Goal: Information Seeking & Learning: Learn about a topic

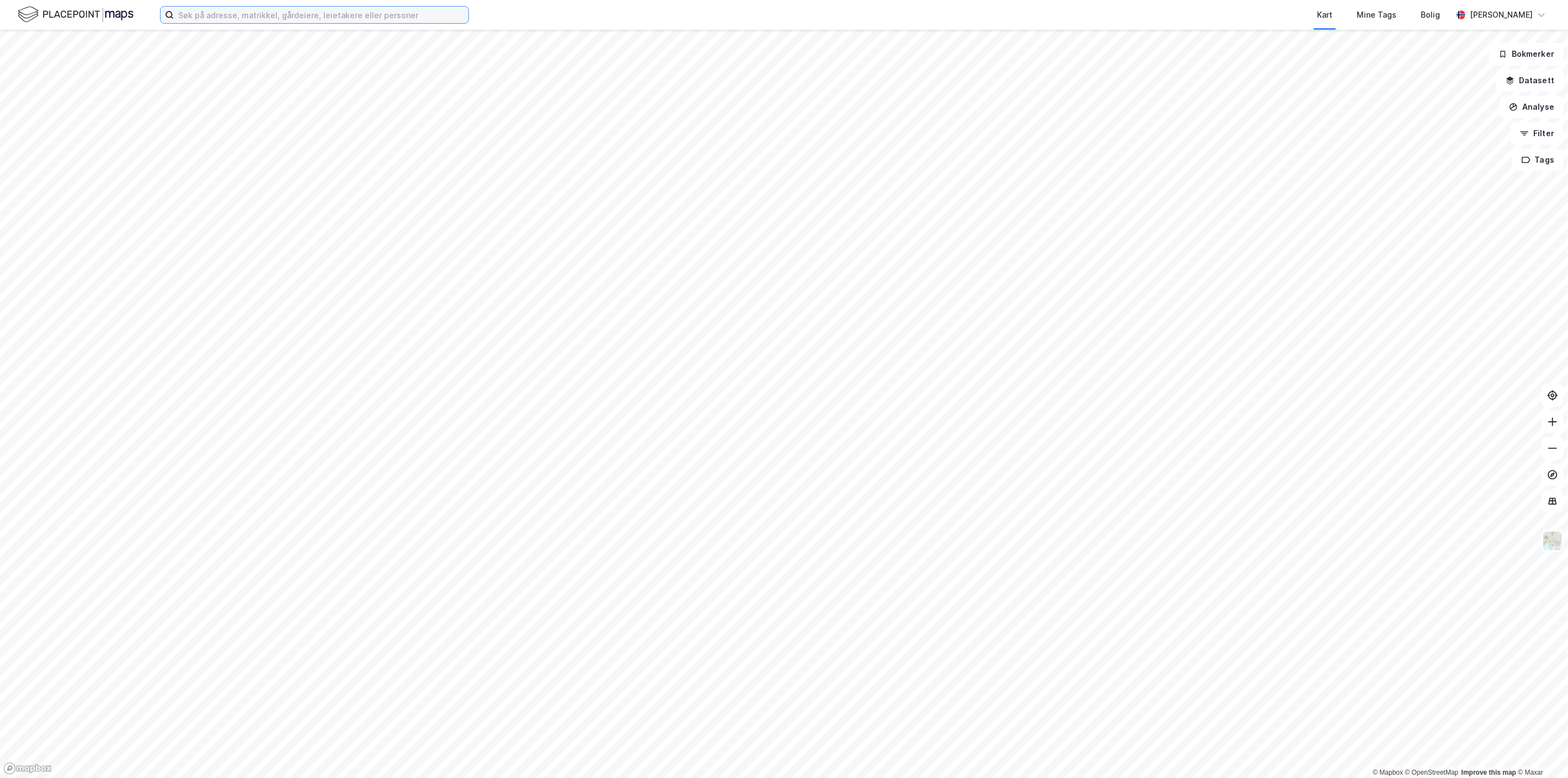
click at [309, 17] on input at bounding box center [321, 15] width 294 height 17
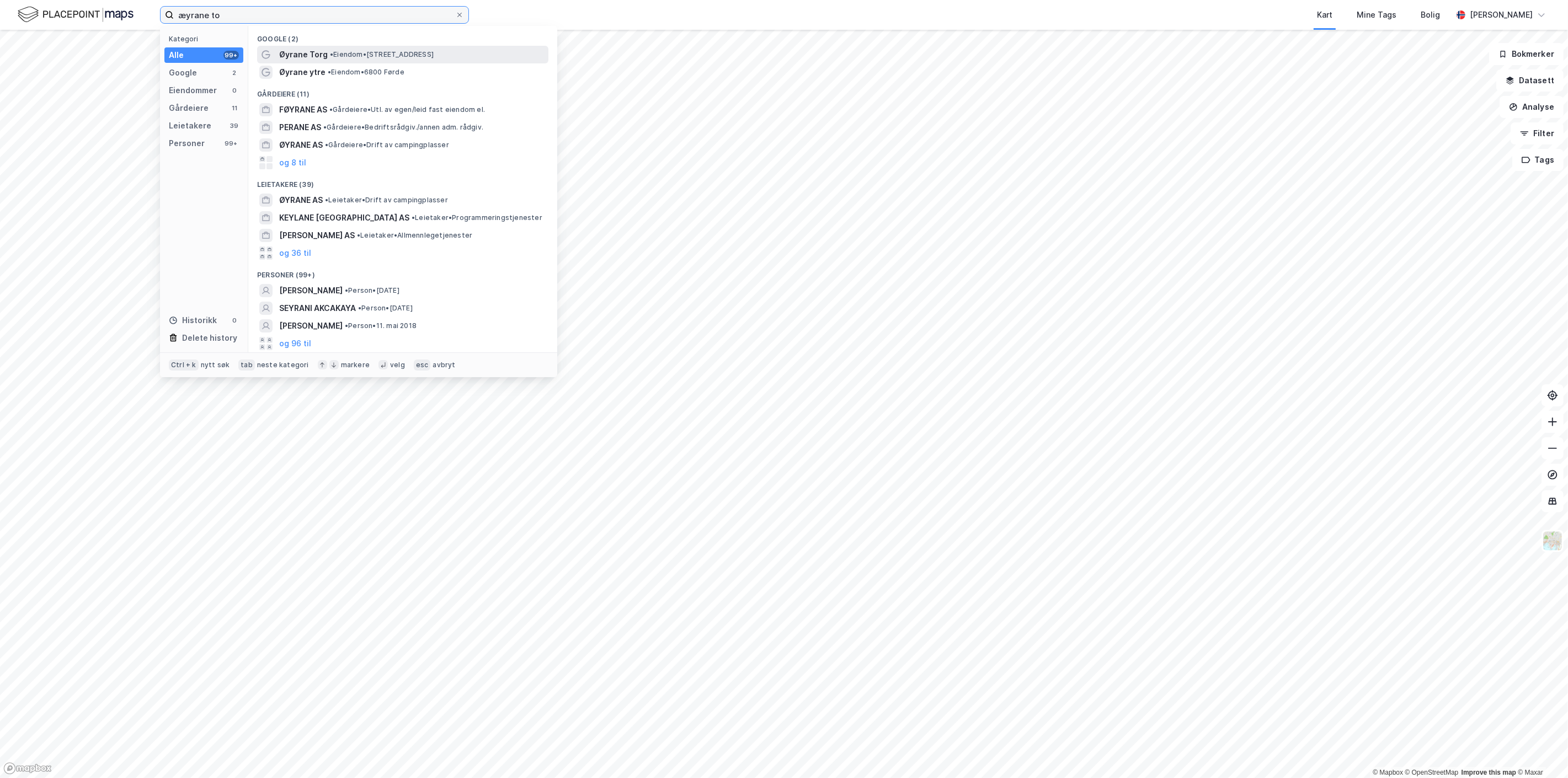
type input "æyrane to"
click at [352, 56] on span "• Eiendom • [STREET_ADDRESS]" at bounding box center [382, 54] width 103 height 9
